Goal: Task Accomplishment & Management: Manage account settings

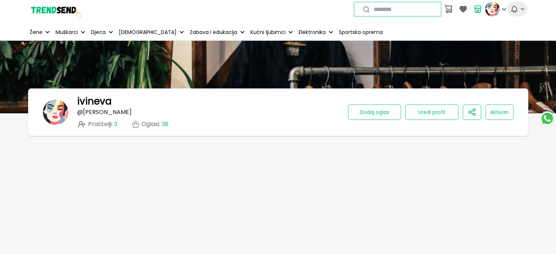
click at [524, 8] on icon "button" at bounding box center [522, 8] width 7 height 7
